Goal: Task Accomplishment & Management: Complete application form

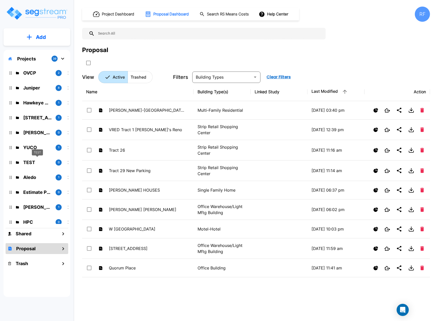
click at [36, 162] on p "TEST" at bounding box center [37, 162] width 28 height 7
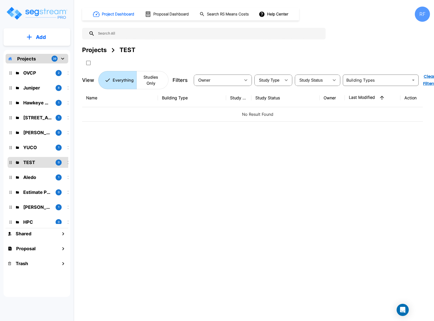
drag, startPoint x: 36, startPoint y: 162, endPoint x: 11, endPoint y: 162, distance: 24.5
click at [11, 162] on icon "mailbox folders" at bounding box center [11, 162] width 2 height 3
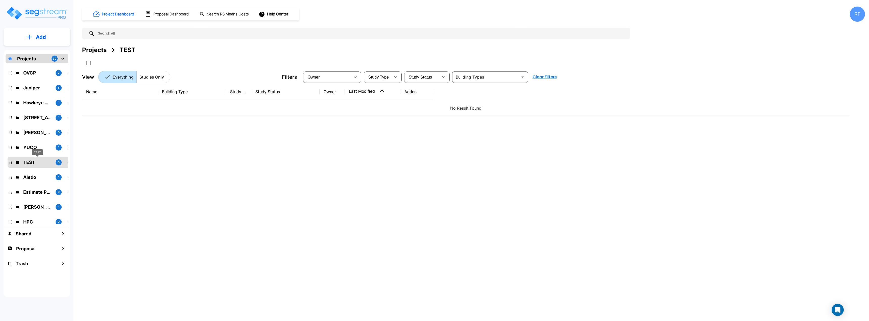
click at [27, 163] on p "TEST" at bounding box center [37, 162] width 28 height 7
drag, startPoint x: 30, startPoint y: 162, endPoint x: 22, endPoint y: 161, distance: 7.9
click at [22, 161] on div "TEST 0" at bounding box center [41, 162] width 62 height 7
click at [62, 59] on icon "mailbox folders" at bounding box center [63, 59] width 6 height 6
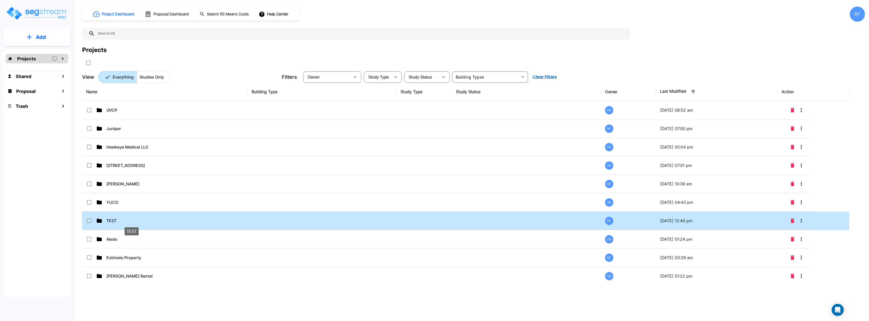
click at [110, 218] on p "TEST" at bounding box center [131, 221] width 50 height 6
checkbox input "true"
click at [110, 218] on p "TEST" at bounding box center [131, 221] width 50 height 6
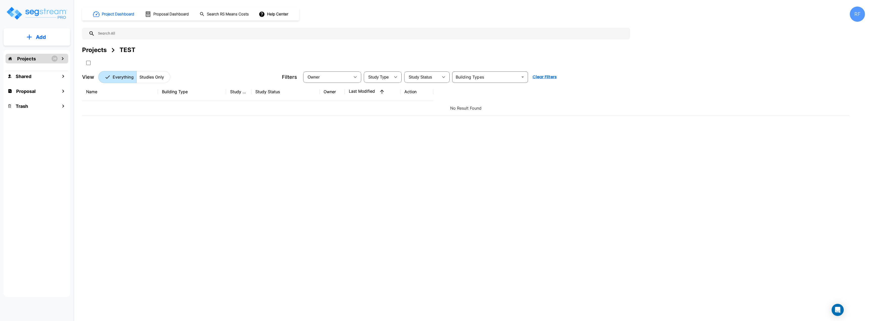
click at [93, 52] on div "Projects" at bounding box center [94, 49] width 24 height 9
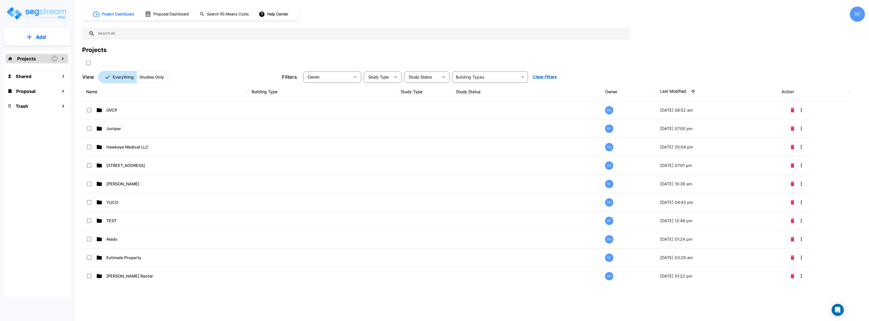
click at [64, 60] on icon "mailbox folders" at bounding box center [63, 59] width 6 height 6
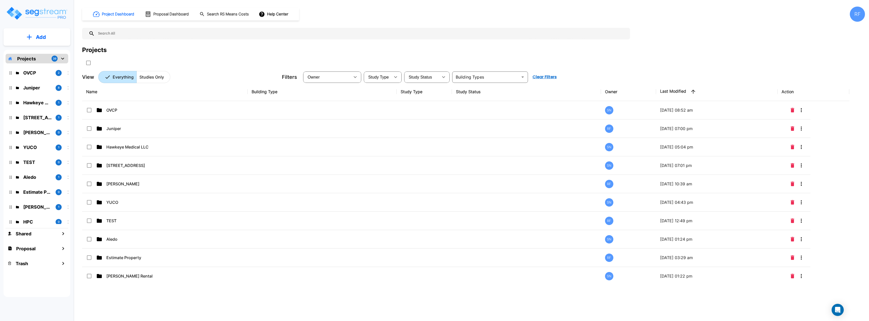
click at [64, 60] on icon "mailbox folders" at bounding box center [63, 59] width 6 height 6
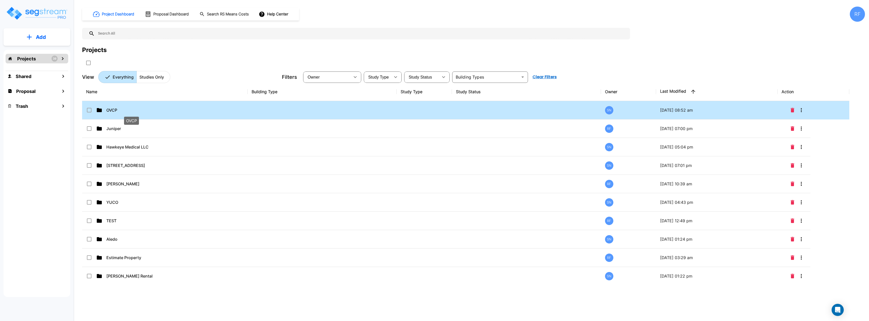
click at [142, 111] on p "OVCP" at bounding box center [131, 110] width 50 height 6
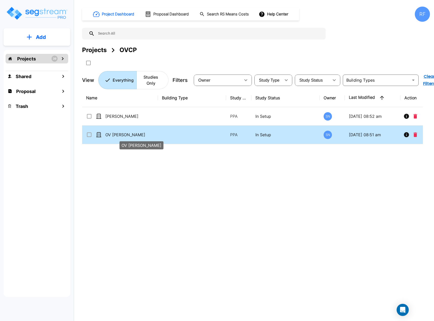
click at [135, 132] on p "OV Justin" at bounding box center [130, 135] width 50 height 6
checkbox input "true"
click at [135, 132] on p "OV Justin" at bounding box center [130, 135] width 50 height 6
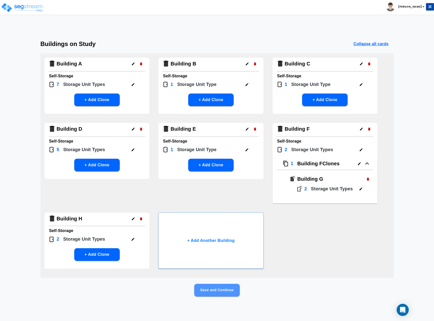
click at [216, 287] on button "Save and Continue" at bounding box center [216, 290] width 45 height 13
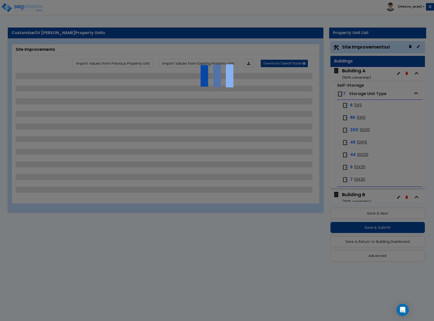
select select "2"
select select "1"
select select "2"
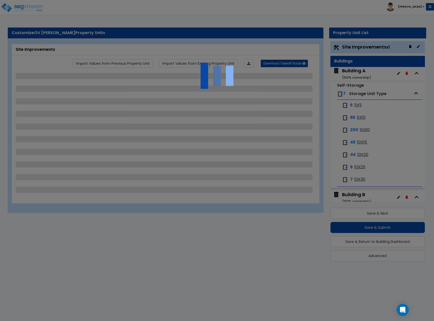
select select "2"
select select "1"
select select "3"
select select "2"
select select "1"
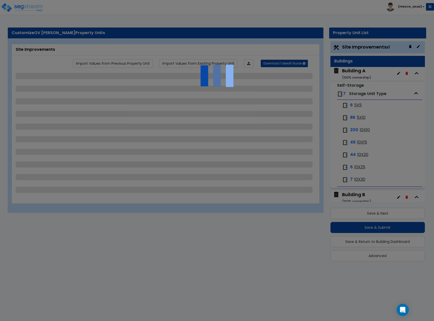
select select "1"
select select "4"
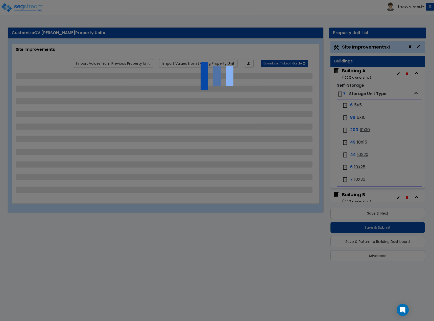
select select "3"
